Goal: Communication & Community: Answer question/provide support

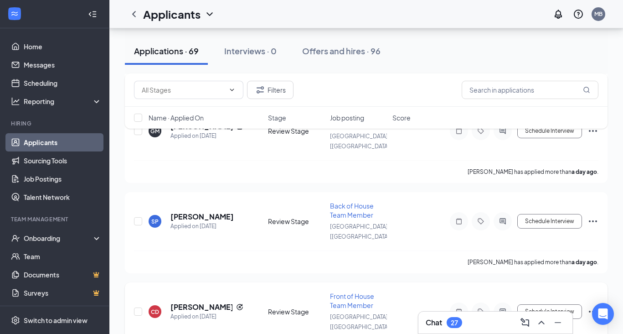
scroll to position [246, 0]
click at [214, 212] on h5 "[PERSON_NAME]" at bounding box center [201, 217] width 63 height 10
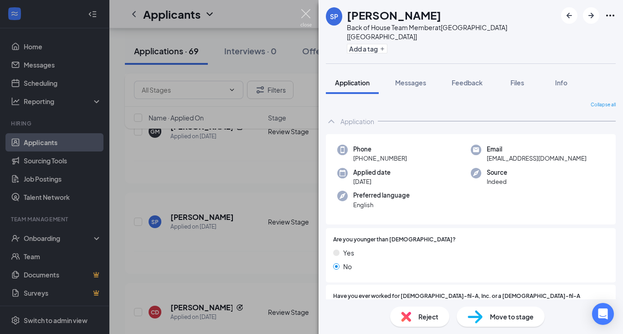
click at [305, 12] on img at bounding box center [305, 18] width 11 height 18
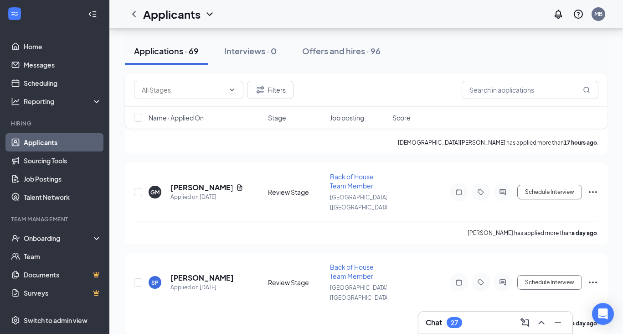
scroll to position [182, 0]
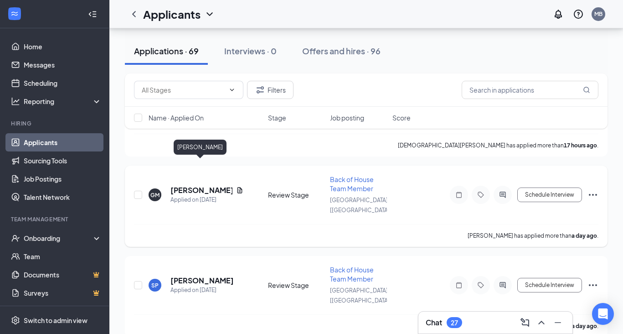
click at [210, 185] on h5 "[PERSON_NAME]" at bounding box center [201, 190] width 62 height 10
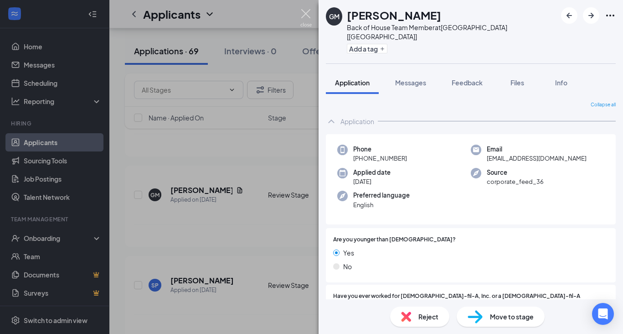
click at [306, 14] on img at bounding box center [305, 18] width 11 height 18
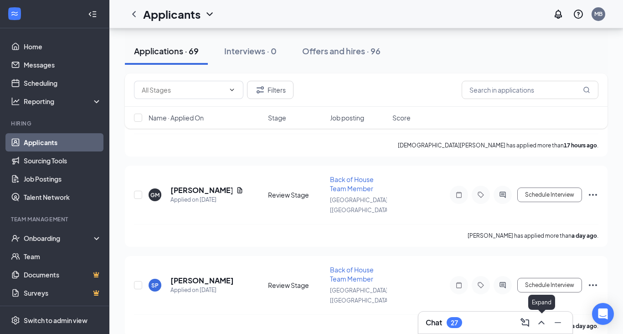
click at [543, 322] on icon "ChevronUp" at bounding box center [541, 322] width 11 height 11
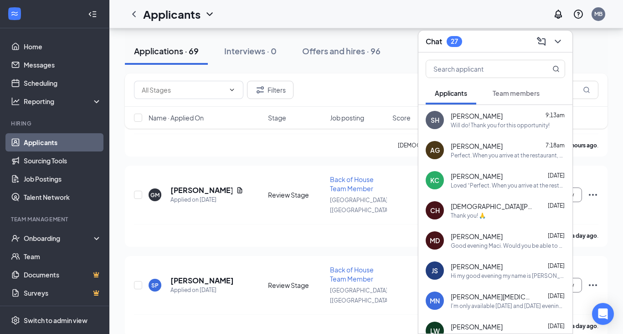
click at [470, 120] on span "[PERSON_NAME]" at bounding box center [477, 115] width 52 height 9
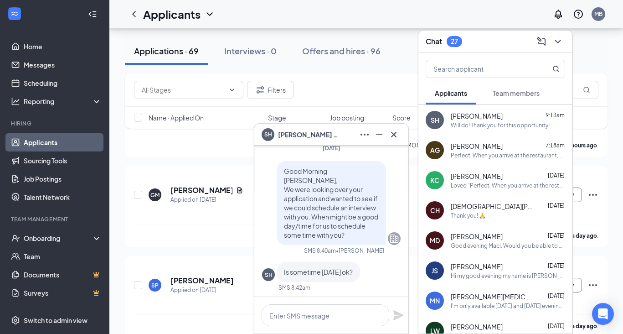
scroll to position [-480, 0]
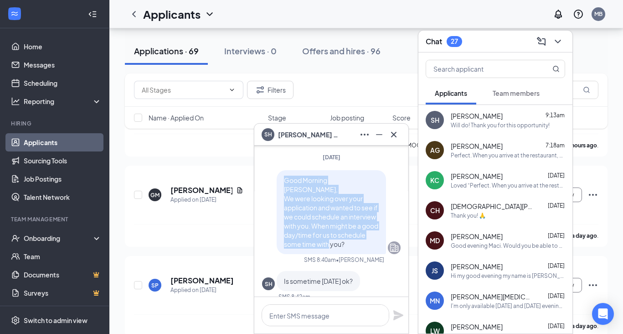
drag, startPoint x: 284, startPoint y: 186, endPoint x: 379, endPoint y: 249, distance: 113.8
click at [379, 249] on div "Good Morning [PERSON_NAME], We were looking over your application and wanted to…" at bounding box center [331, 212] width 109 height 84
copy span "Good Morning [PERSON_NAME], We were looking over your application and wanted to…"
click at [395, 134] on icon "Cross" at bounding box center [393, 134] width 11 height 11
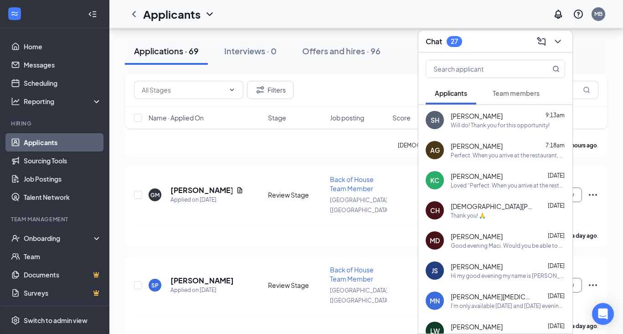
click at [556, 40] on icon "ChevronDown" at bounding box center [557, 41] width 11 height 11
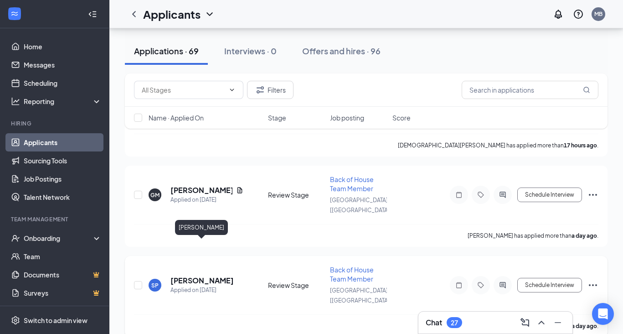
click at [187, 275] on h5 "[PERSON_NAME]" at bounding box center [201, 280] width 63 height 10
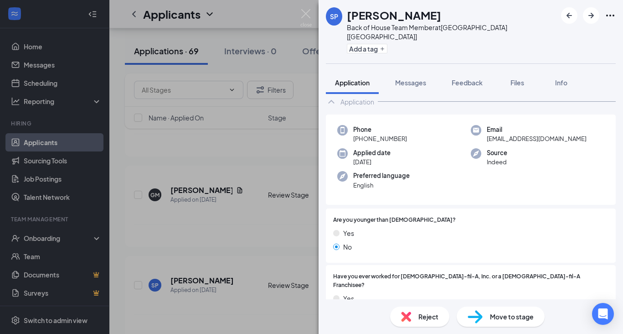
scroll to position [21, 0]
click at [418, 78] on span "Messages" at bounding box center [410, 82] width 31 height 8
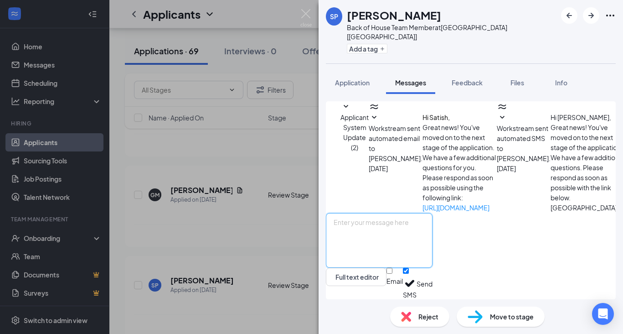
click at [361, 222] on textarea at bounding box center [379, 240] width 107 height 55
paste textarea "Good Morning [PERSON_NAME], We were looking over your application and wanted to…"
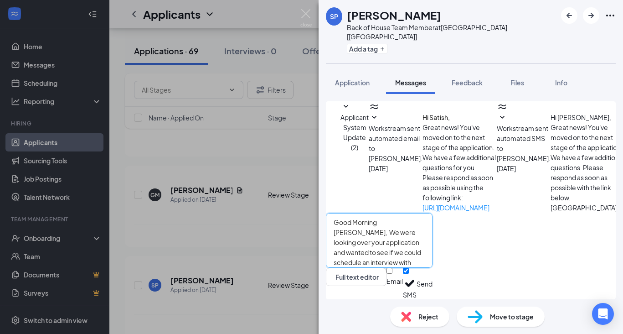
click at [423, 225] on textarea "Good Morning [PERSON_NAME], We were looking over your application and wanted to…" at bounding box center [379, 240] width 107 height 55
click at [378, 254] on textarea "Good Morning Satish, We were looking over your application and wanted to see if…" at bounding box center [379, 240] width 107 height 55
type textarea "Good Morning Satish, We were looking over your application and wanted to see if…"
click at [433, 285] on button "Send" at bounding box center [425, 283] width 16 height 31
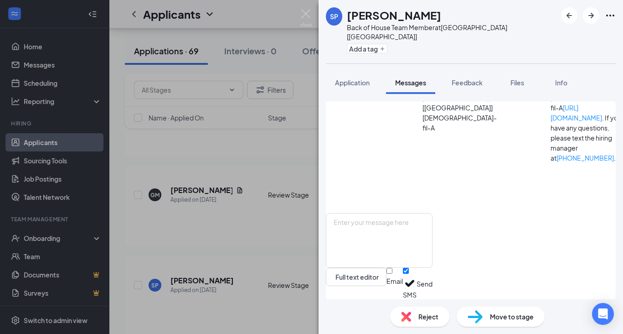
scroll to position [199, 0]
click at [306, 14] on img at bounding box center [305, 18] width 11 height 18
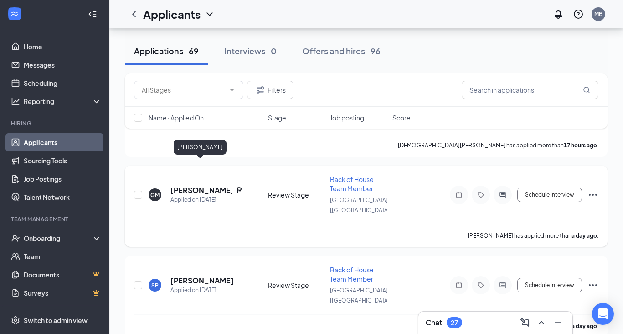
click at [210, 185] on h5 "[PERSON_NAME]" at bounding box center [201, 190] width 62 height 10
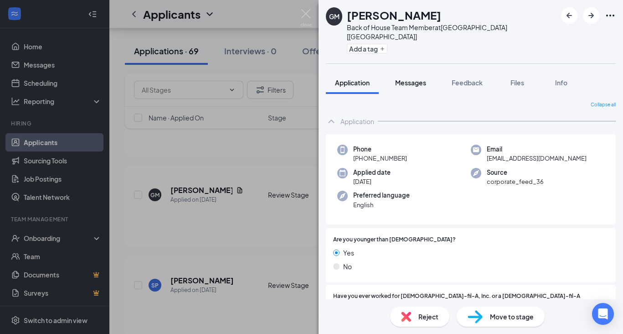
click at [410, 78] on span "Messages" at bounding box center [410, 82] width 31 height 8
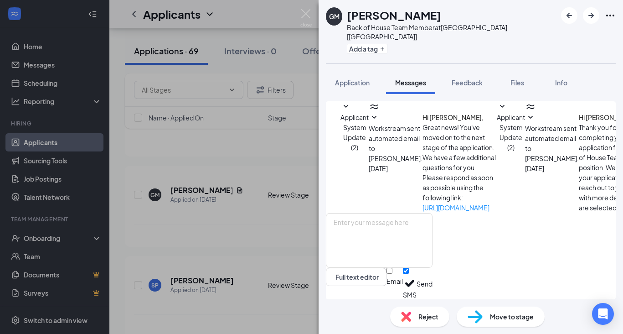
scroll to position [68, 0]
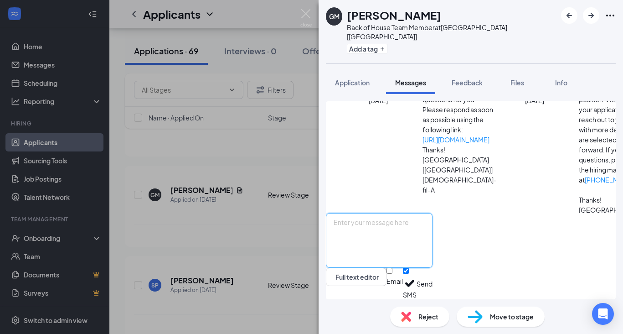
click at [384, 227] on textarea at bounding box center [379, 240] width 107 height 55
paste textarea "Good Morning [PERSON_NAME], We were looking over your application and wanted to…"
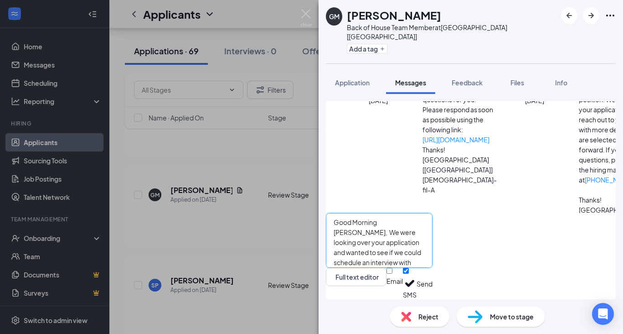
click at [423, 225] on textarea "Good Morning [PERSON_NAME], We were looking over your application and wanted to…" at bounding box center [379, 240] width 107 height 55
click at [382, 253] on textarea "Good Morning [PERSON_NAME], We were looking over your application and wanted to…" at bounding box center [379, 240] width 107 height 55
type textarea "Good Morning [PERSON_NAME], We were looking over your application and wanted to…"
click at [433, 277] on button "Send" at bounding box center [425, 283] width 16 height 31
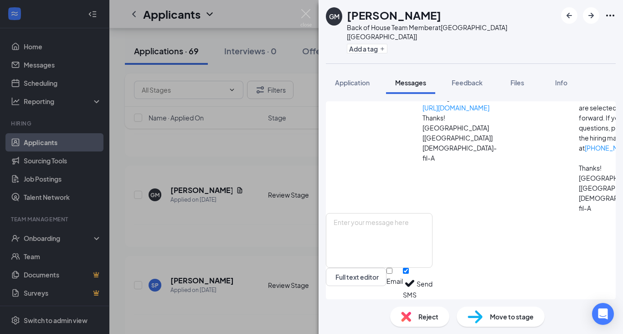
scroll to position [156, 0]
click at [303, 15] on img at bounding box center [305, 18] width 11 height 18
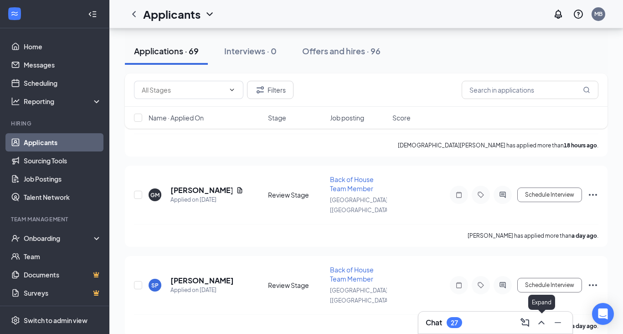
click at [540, 318] on icon "ChevronUp" at bounding box center [541, 322] width 11 height 11
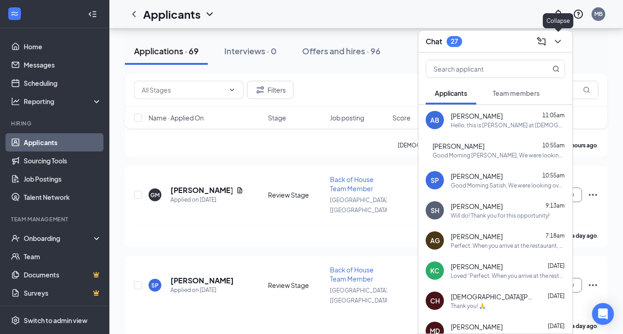
click at [557, 40] on icon "ChevronDown" at bounding box center [557, 41] width 11 height 11
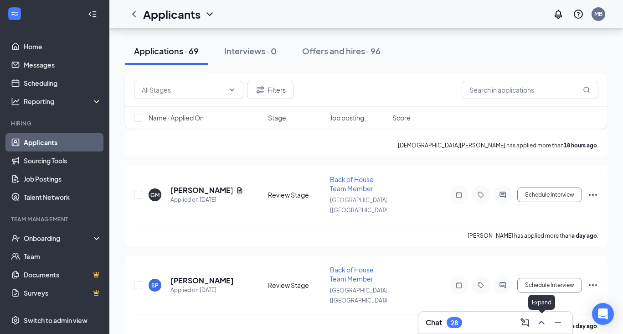
click at [537, 319] on icon "ChevronUp" at bounding box center [541, 322] width 11 height 11
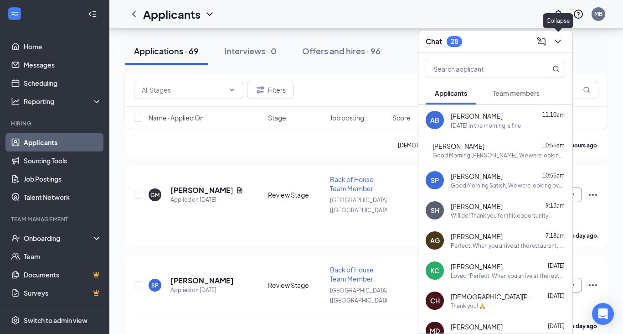
click at [557, 42] on icon "ChevronDown" at bounding box center [558, 42] width 6 height 4
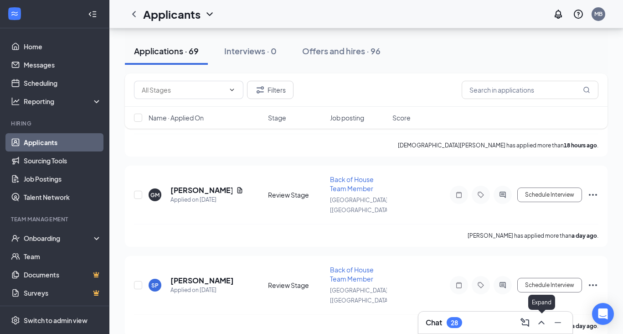
click at [538, 319] on icon "ChevronUp" at bounding box center [541, 322] width 11 height 11
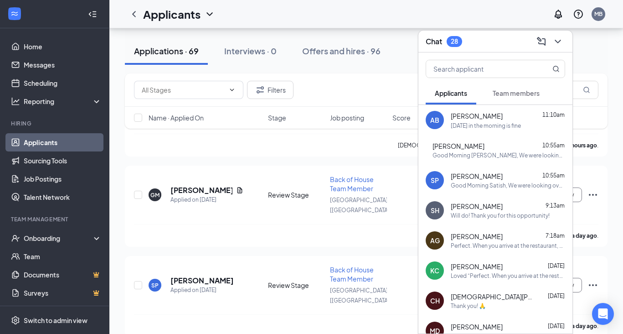
click at [559, 40] on icon "ChevronDown" at bounding box center [557, 41] width 11 height 11
